Goal: Check status: Check status

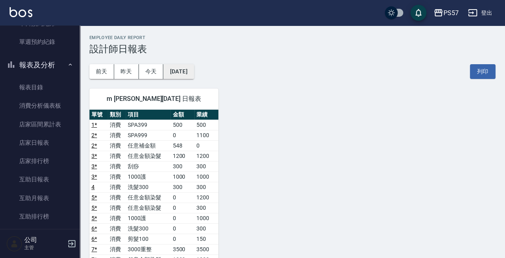
click at [193, 70] on button "[DATE]" at bounding box center [178, 71] width 30 height 15
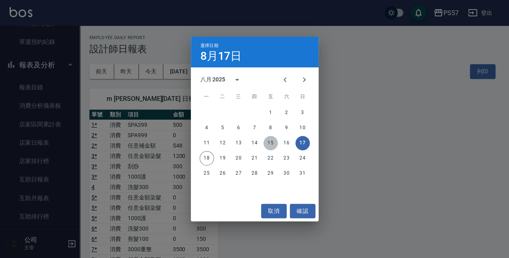
click at [272, 142] on button "15" at bounding box center [270, 143] width 14 height 14
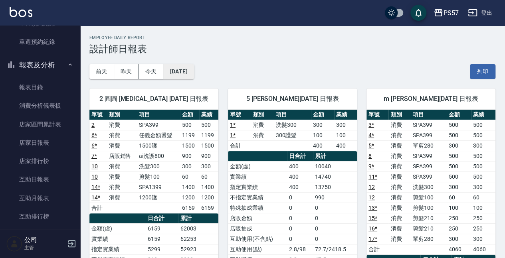
click at [193, 69] on button "[DATE]" at bounding box center [178, 71] width 30 height 15
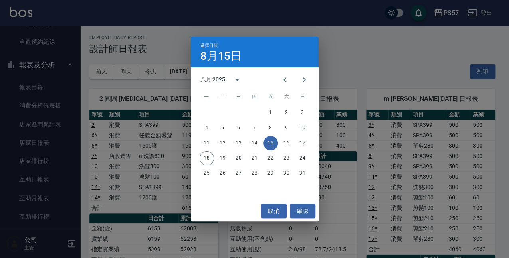
click at [168, 123] on div "選擇日期 [DATE] 八月 2025 一 二 三 四 五 六 日 1 2 3 4 5 6 7 8 9 10 11 12 13 14 15 16 17 18 …" at bounding box center [254, 129] width 509 height 258
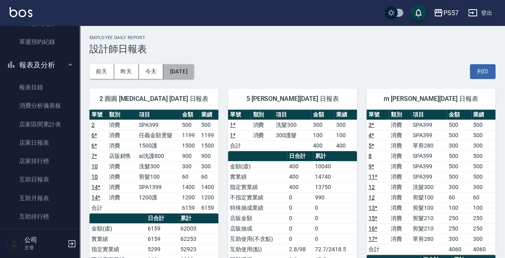
click at [187, 75] on button "[DATE]" at bounding box center [178, 71] width 30 height 15
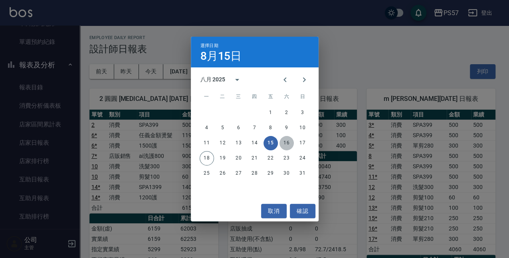
click at [285, 141] on button "16" at bounding box center [286, 143] width 14 height 14
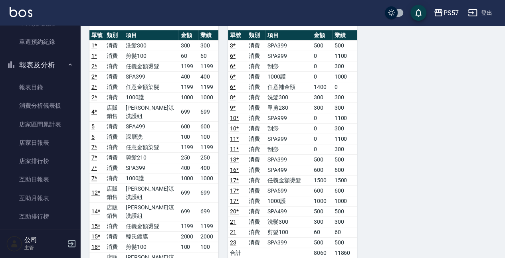
scroll to position [80, 0]
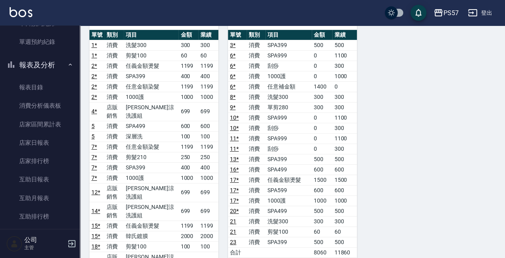
click at [178, 221] on td "1199" at bounding box center [188, 226] width 20 height 10
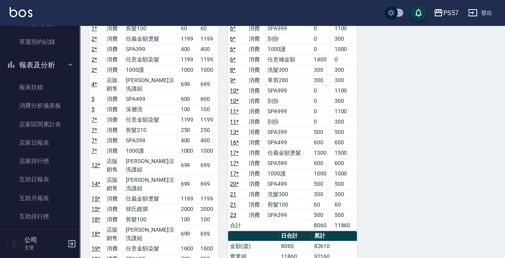
scroll to position [160, 0]
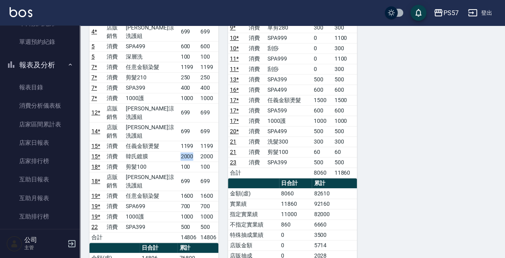
drag, startPoint x: 179, startPoint y: 128, endPoint x: 194, endPoint y: 128, distance: 14.8
click at [194, 151] on td "2000" at bounding box center [188, 156] width 20 height 10
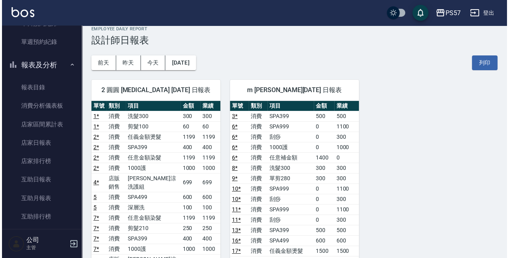
scroll to position [0, 0]
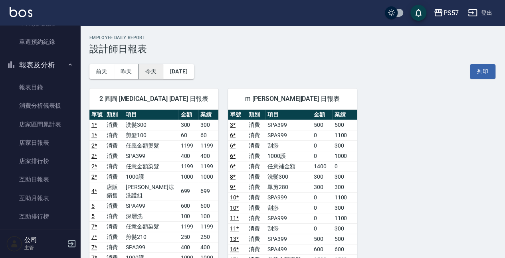
click at [150, 74] on button "今天" at bounding box center [151, 71] width 25 height 15
